Goal: Communication & Community: Answer question/provide support

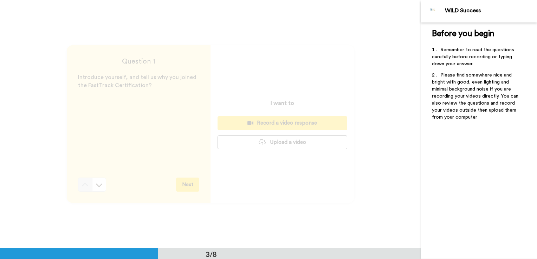
scroll to position [498, 0]
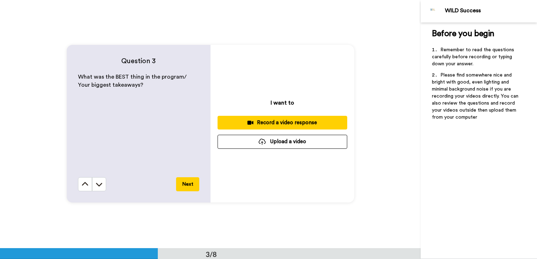
click at [289, 120] on div "Record a video response" at bounding box center [282, 122] width 118 height 7
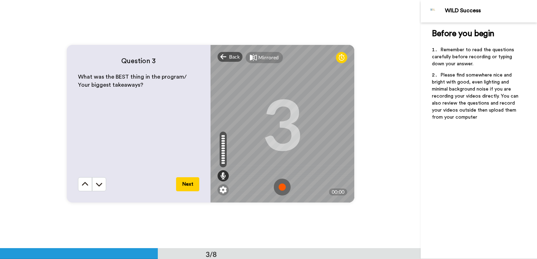
click at [282, 185] on img at bounding box center [282, 187] width 17 height 17
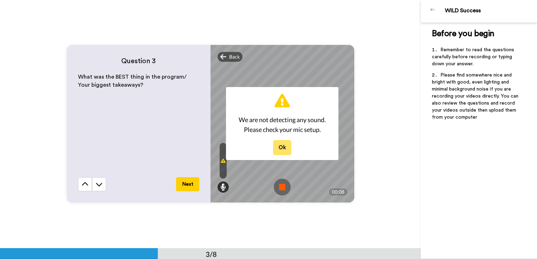
click at [281, 147] on button "Ok" at bounding box center [282, 147] width 18 height 15
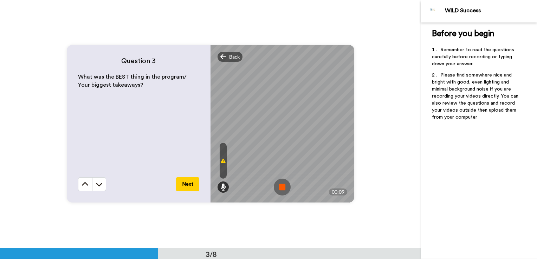
click at [282, 186] on img at bounding box center [282, 187] width 17 height 17
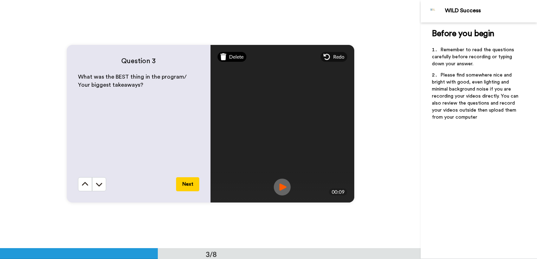
click at [239, 57] on span "Delete" at bounding box center [236, 56] width 14 height 7
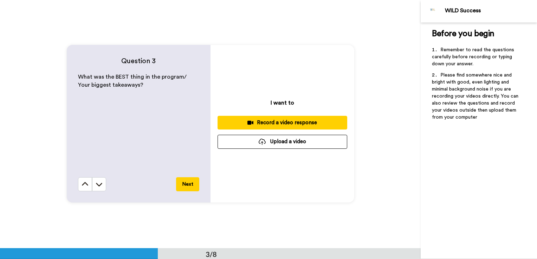
click at [289, 122] on div "Record a video response" at bounding box center [282, 122] width 118 height 7
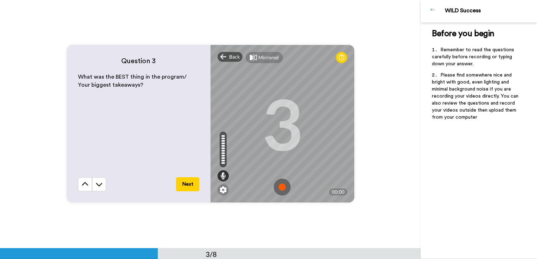
click at [283, 182] on img at bounding box center [282, 187] width 17 height 17
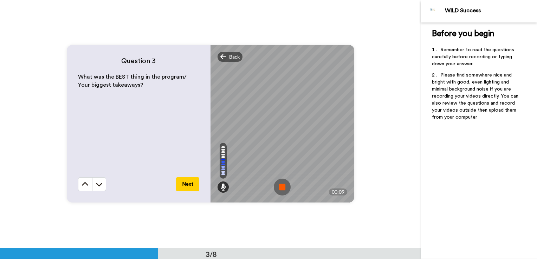
click at [281, 189] on img at bounding box center [282, 187] width 17 height 17
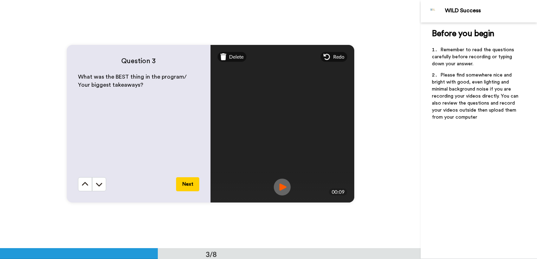
click at [281, 186] on img at bounding box center [282, 187] width 17 height 17
click at [187, 186] on button "Next" at bounding box center [187, 185] width 23 height 14
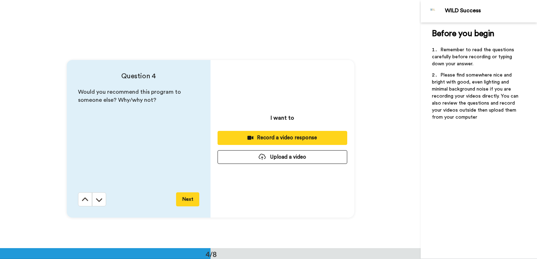
scroll to position [747, 0]
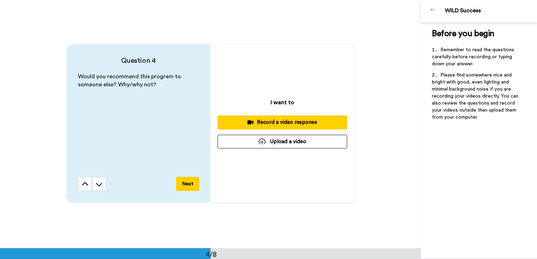
click at [311, 124] on div "Record a video response" at bounding box center [282, 122] width 118 height 7
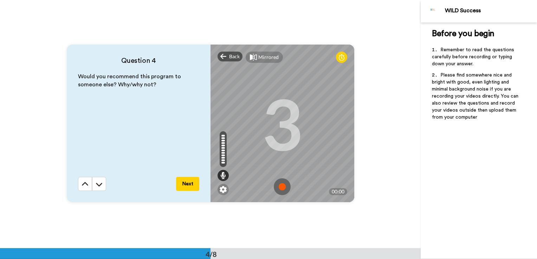
click at [276, 185] on img at bounding box center [282, 187] width 17 height 17
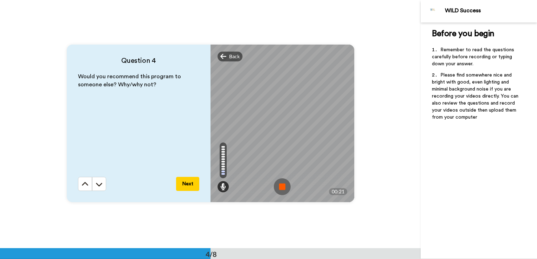
click at [283, 188] on img at bounding box center [282, 187] width 17 height 17
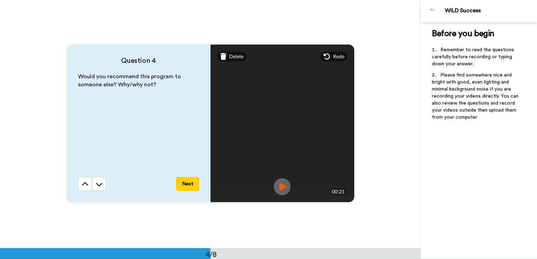
click at [283, 188] on img at bounding box center [282, 187] width 17 height 17
click at [180, 187] on button "Next" at bounding box center [187, 184] width 23 height 14
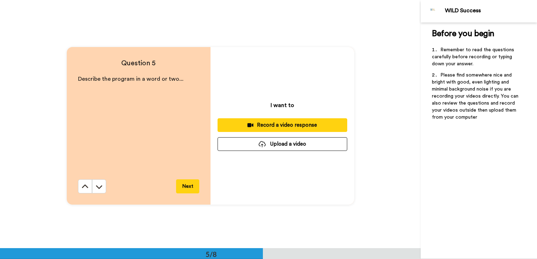
scroll to position [995, 0]
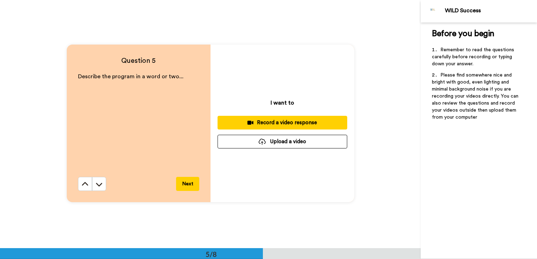
click at [294, 126] on div "Record a video response" at bounding box center [282, 122] width 118 height 7
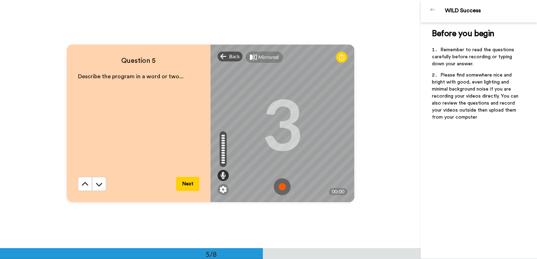
click at [281, 185] on img at bounding box center [282, 187] width 17 height 17
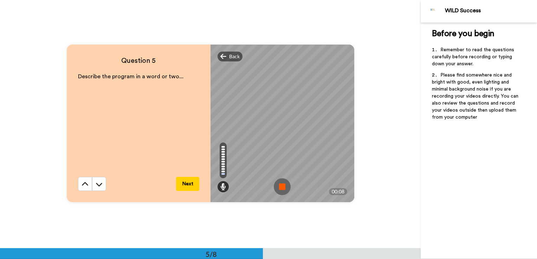
click at [281, 185] on img at bounding box center [282, 187] width 17 height 17
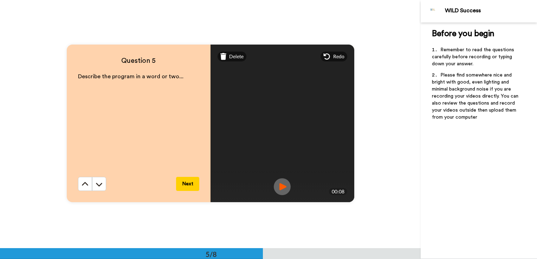
click at [281, 185] on img at bounding box center [282, 187] width 17 height 17
click at [186, 185] on button "Next" at bounding box center [187, 184] width 23 height 14
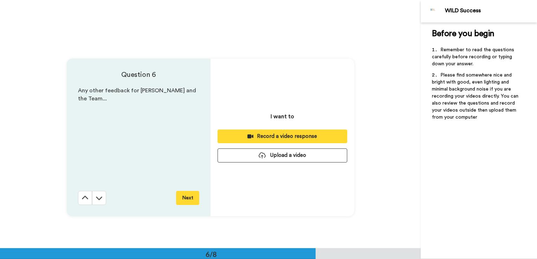
scroll to position [1244, 0]
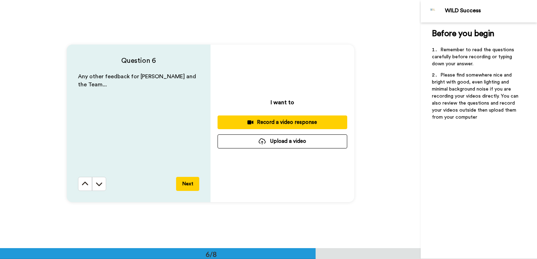
click at [307, 122] on div "Record a video response" at bounding box center [282, 122] width 118 height 7
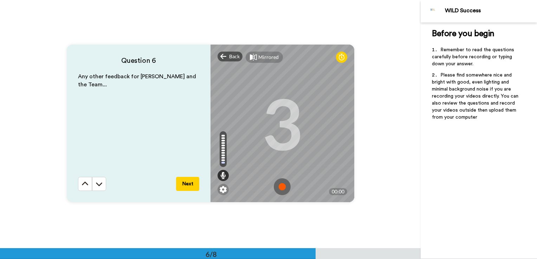
click at [280, 184] on img at bounding box center [282, 187] width 17 height 17
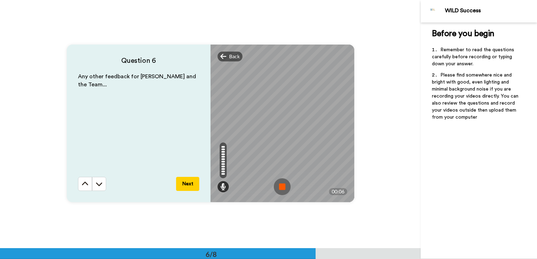
click at [280, 184] on img at bounding box center [282, 187] width 17 height 17
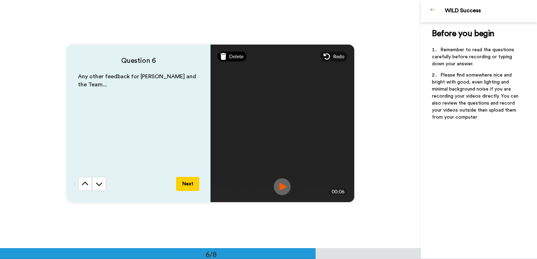
click at [235, 58] on span "Delete" at bounding box center [236, 56] width 14 height 7
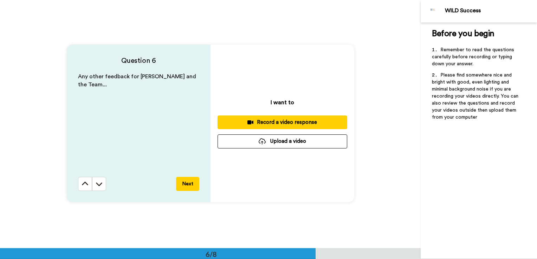
click at [294, 122] on div "Record a video response" at bounding box center [282, 122] width 118 height 7
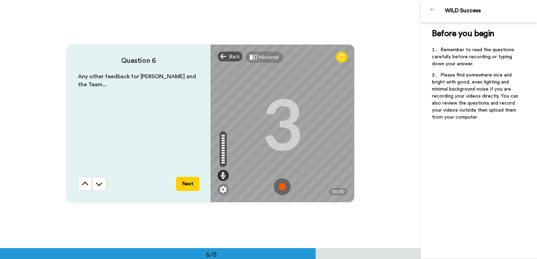
click at [281, 186] on img at bounding box center [282, 187] width 17 height 17
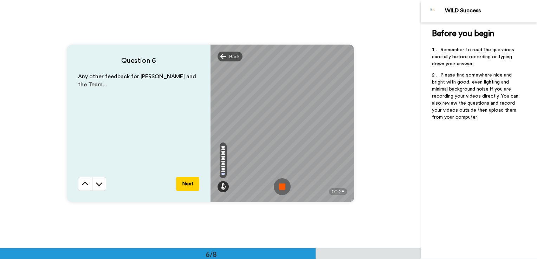
click at [282, 187] on img at bounding box center [282, 187] width 17 height 17
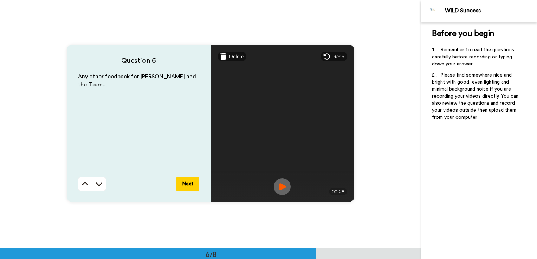
click at [280, 187] on img at bounding box center [282, 187] width 17 height 17
click at [181, 181] on button "Next" at bounding box center [187, 184] width 23 height 14
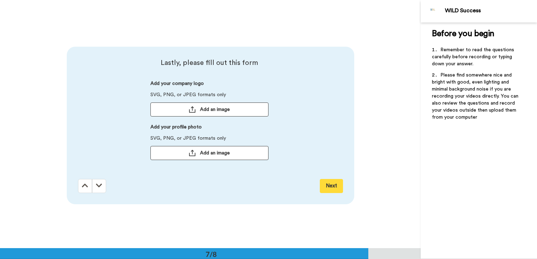
scroll to position [1493, 0]
